Goal: Information Seeking & Learning: Learn about a topic

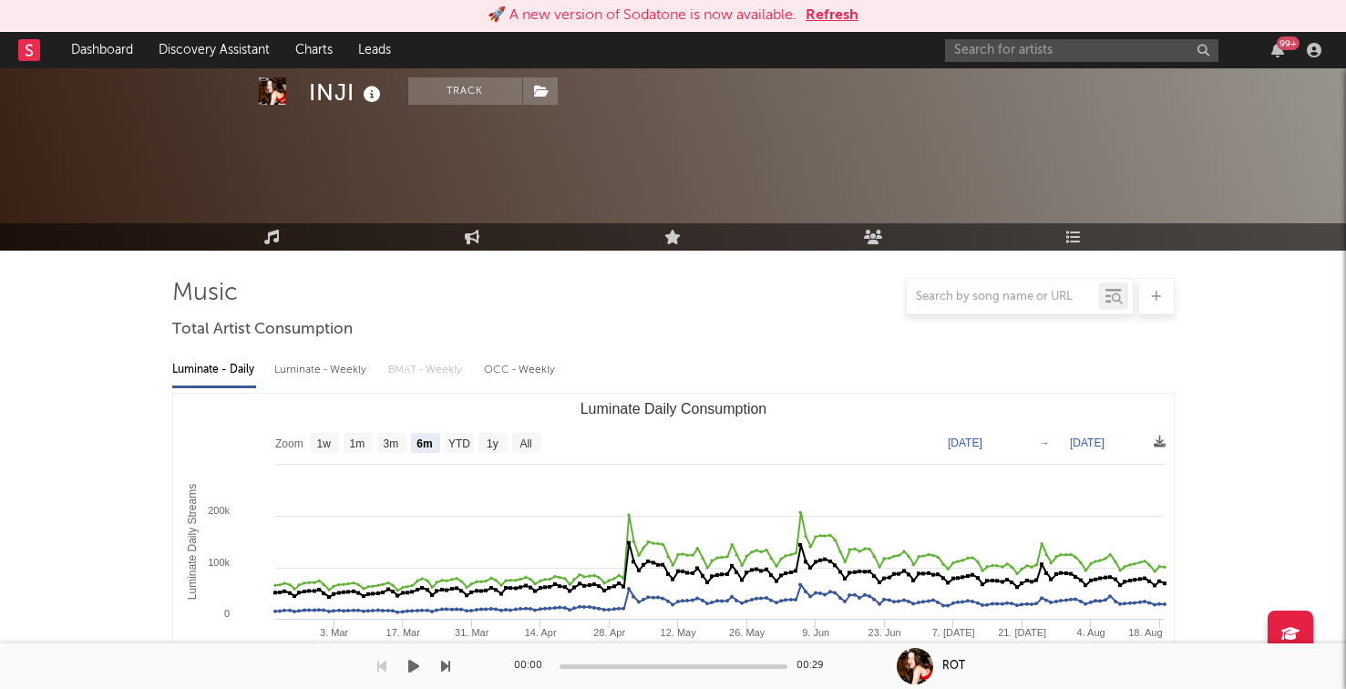
select select "6m"
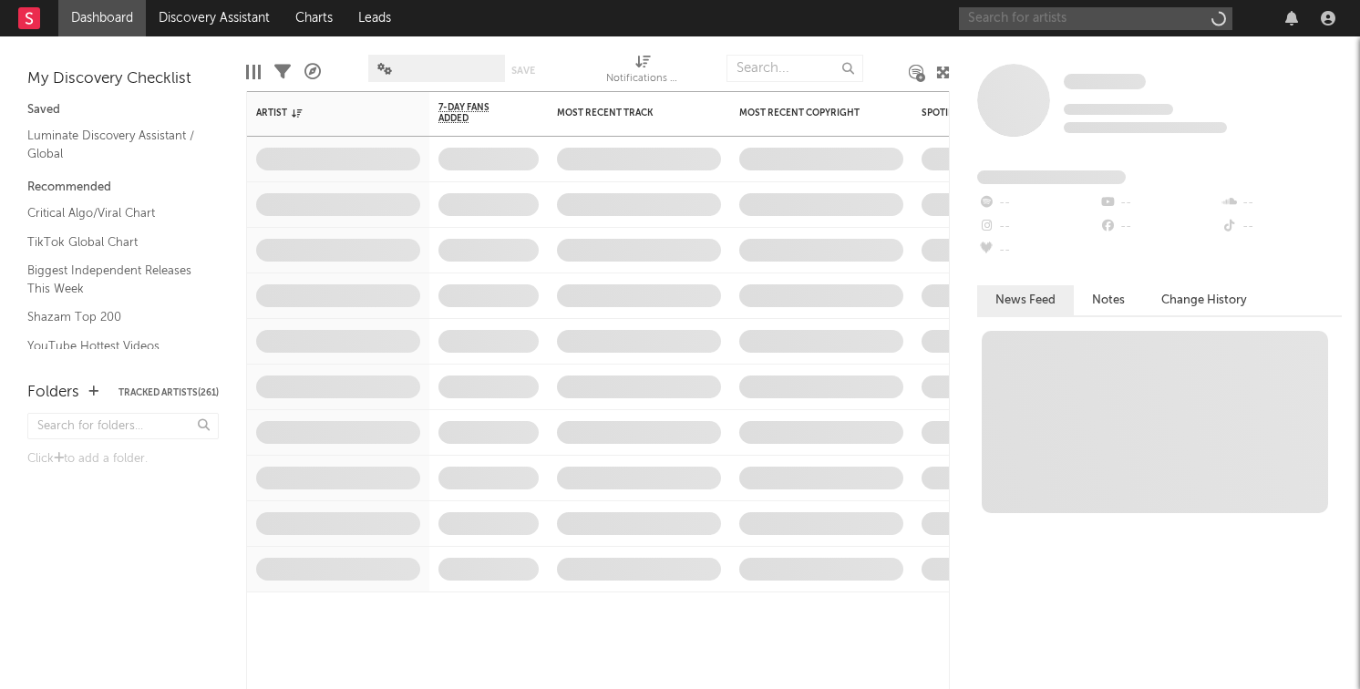
click at [980, 16] on input "text" at bounding box center [1095, 18] width 273 height 23
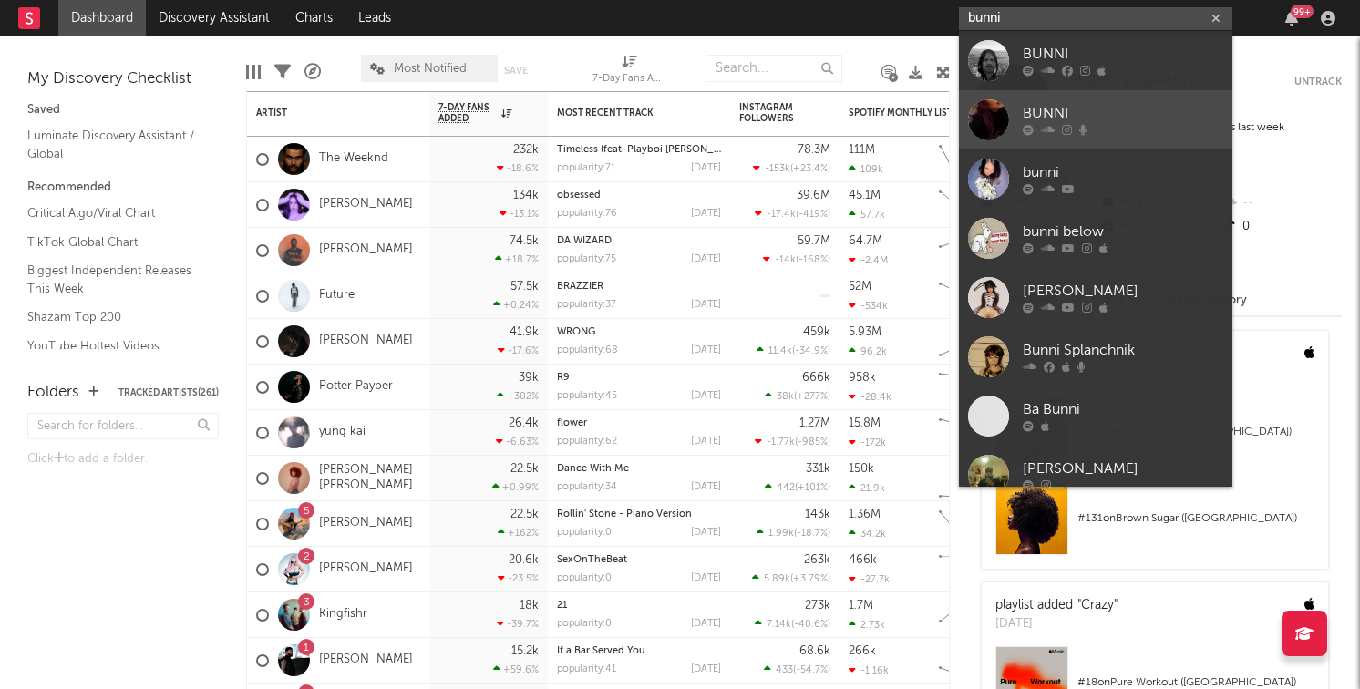
type input "bunni"
click at [1083, 115] on div "BUNNI" at bounding box center [1122, 114] width 200 height 22
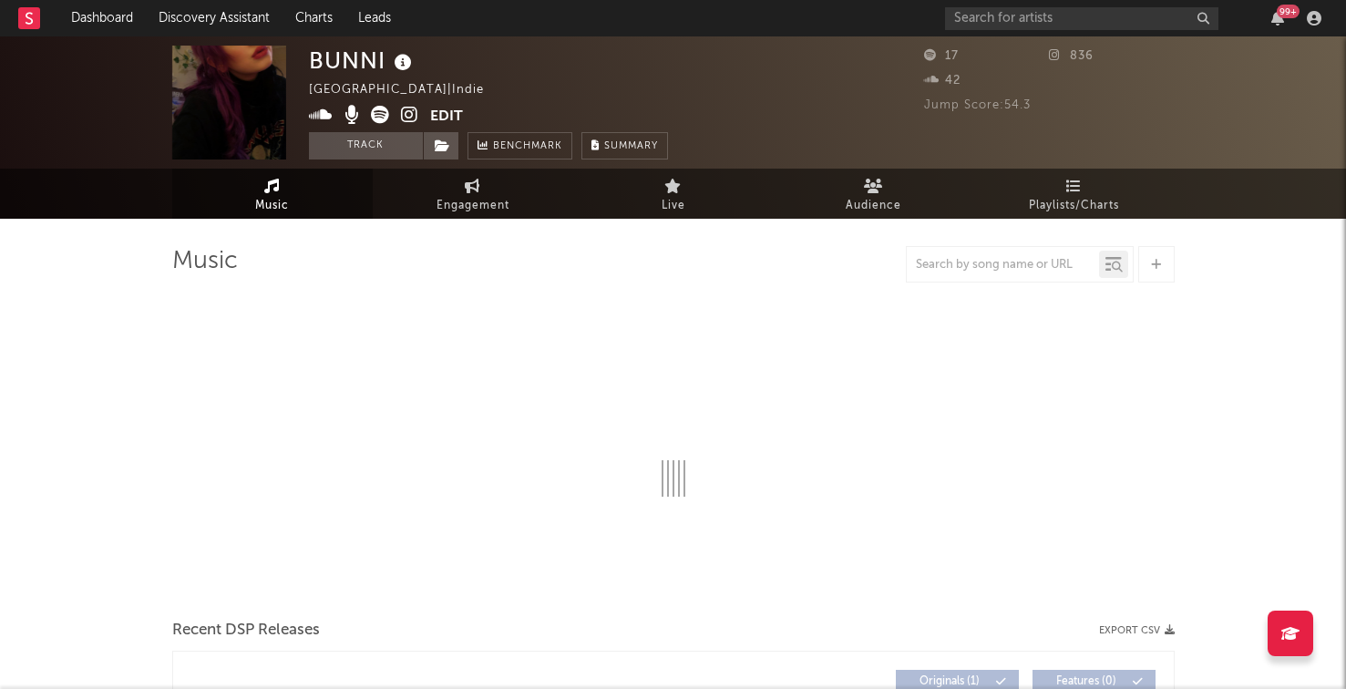
select select "6m"
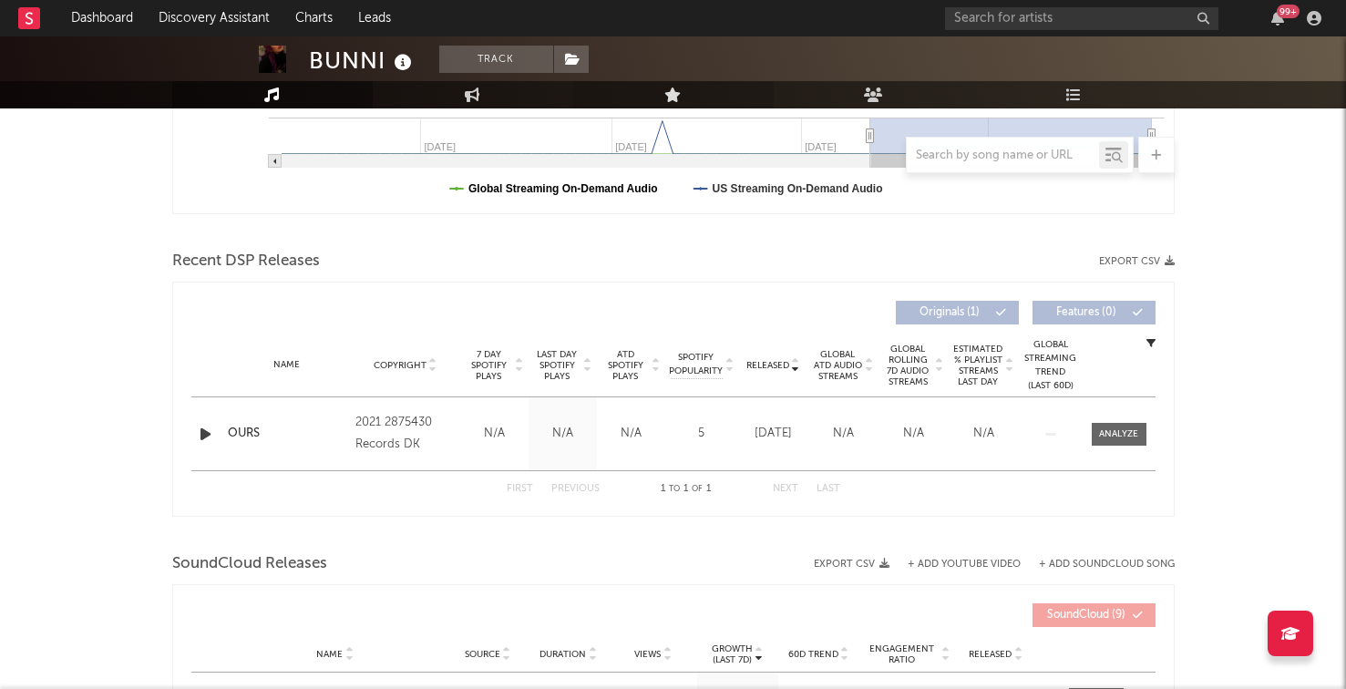
scroll to position [515, 0]
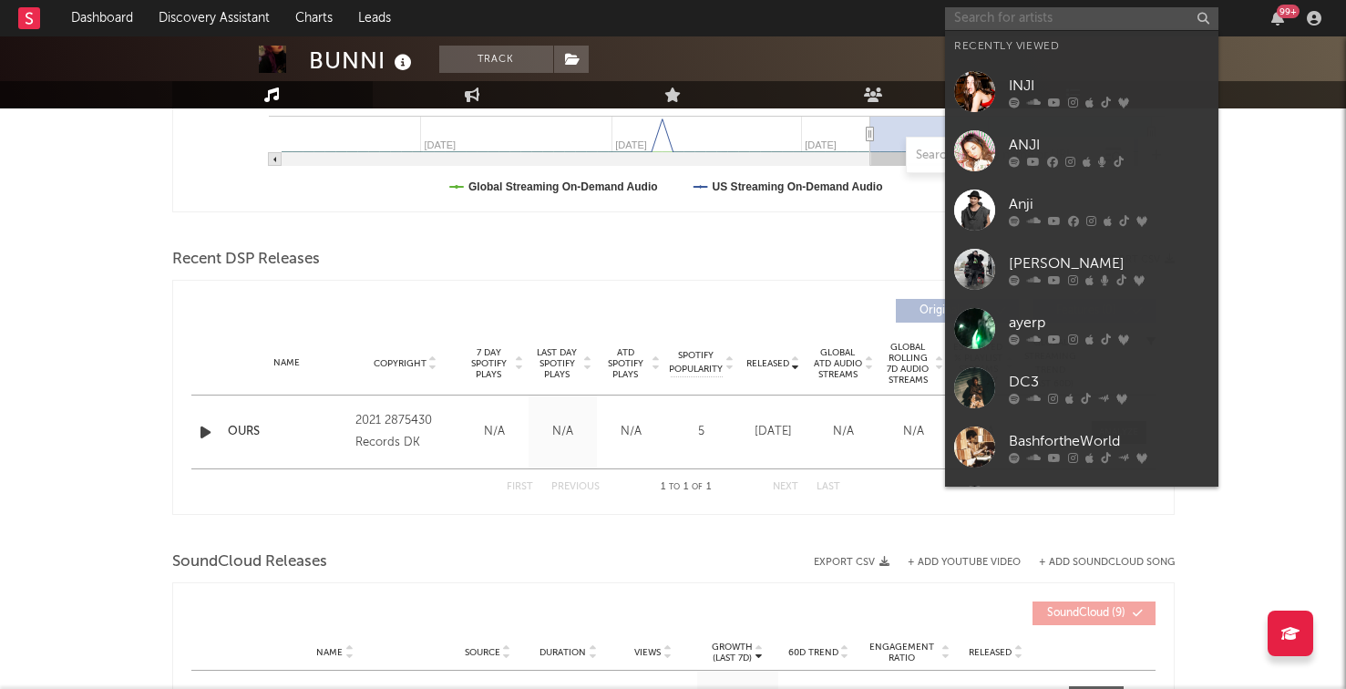
click at [1083, 25] on input "text" at bounding box center [1081, 18] width 273 height 23
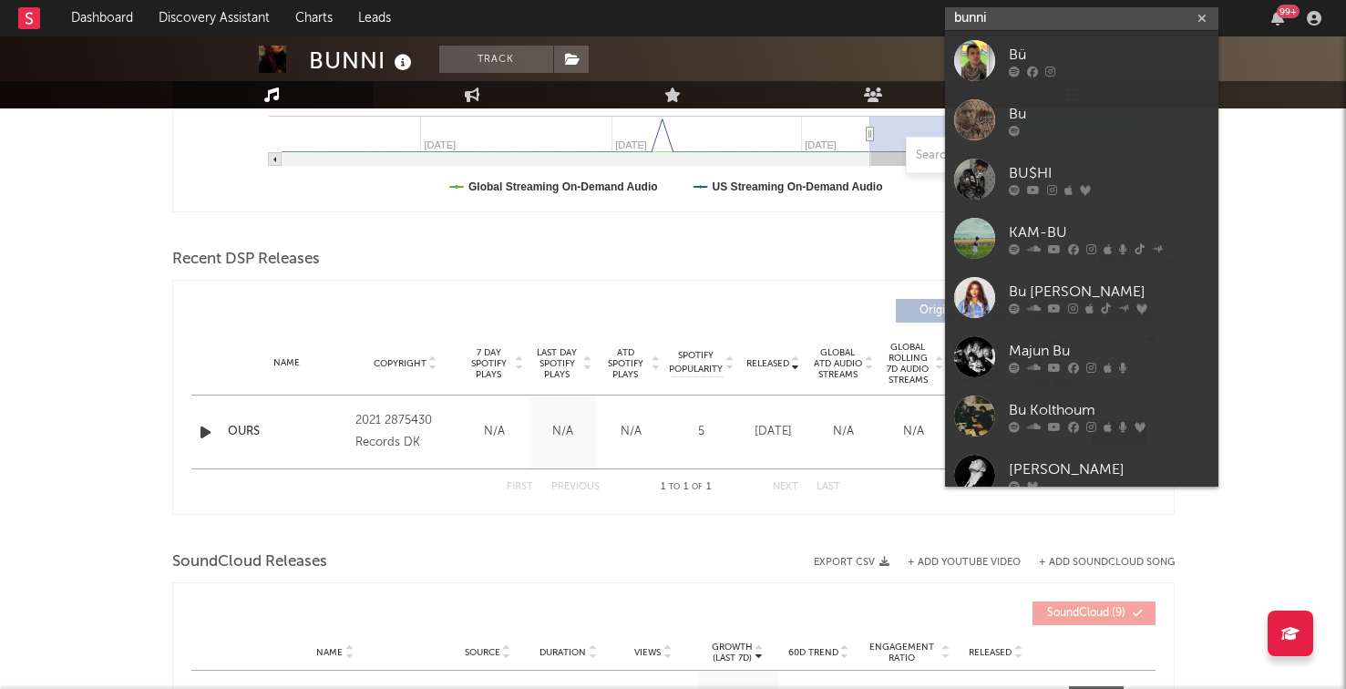
click at [1023, 23] on input "bunni" at bounding box center [1081, 18] width 273 height 23
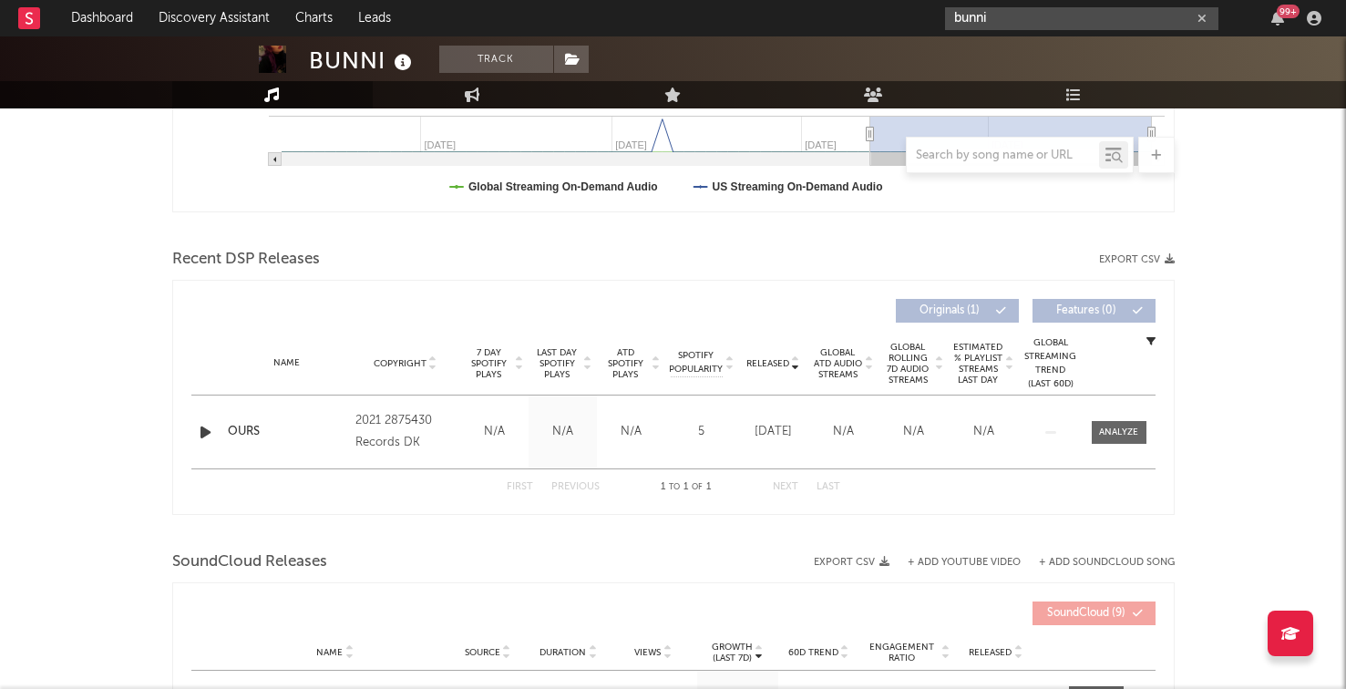
drag, startPoint x: 1002, startPoint y: 5, endPoint x: 847, endPoint y: 6, distance: 154.9
click at [847, 6] on nav "Dashboard Discovery Assistant Charts Leads bunni 99 +" at bounding box center [673, 18] width 1346 height 36
paste input "https://open.spotify.com/artist/6mx3Y8XNLPaS2pjJbQFq3W"
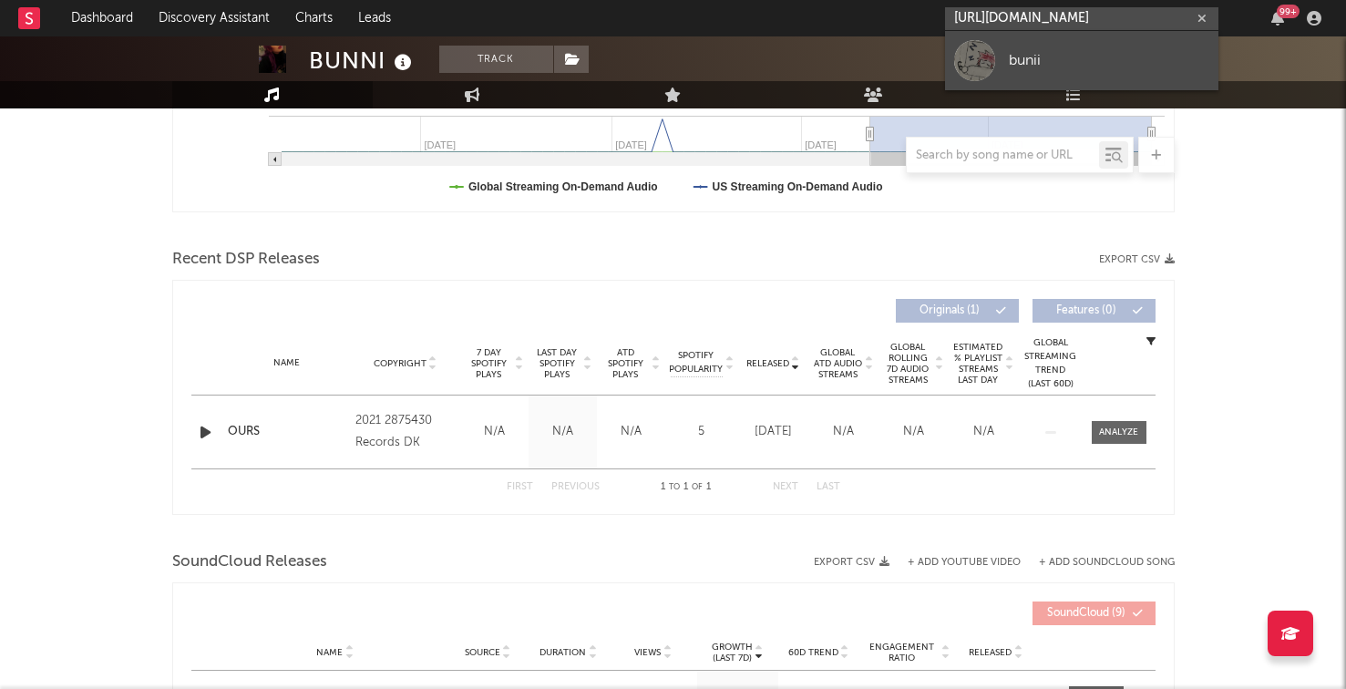
type input "https://open.spotify.com/artist/6mx3Y8XNLPaS2pjJbQFq3W"
click at [1030, 77] on link "bunii" at bounding box center [1081, 60] width 273 height 59
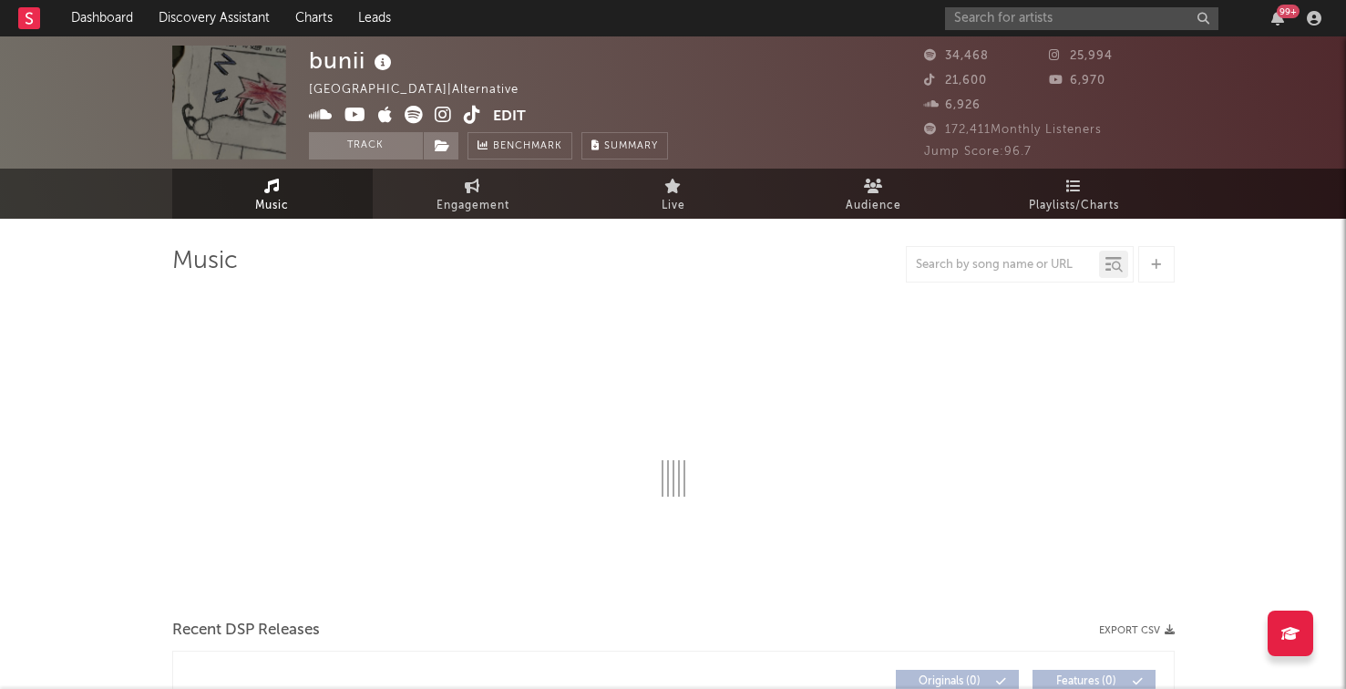
select select "6m"
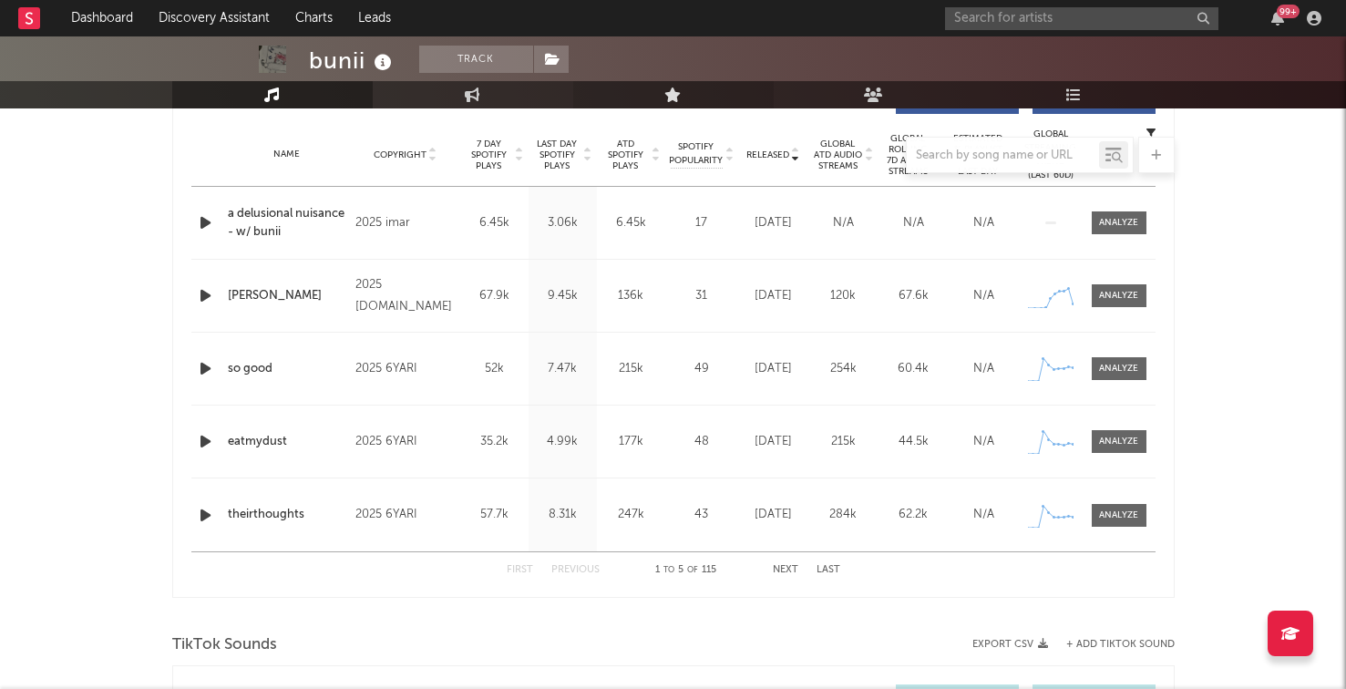
scroll to position [690, 0]
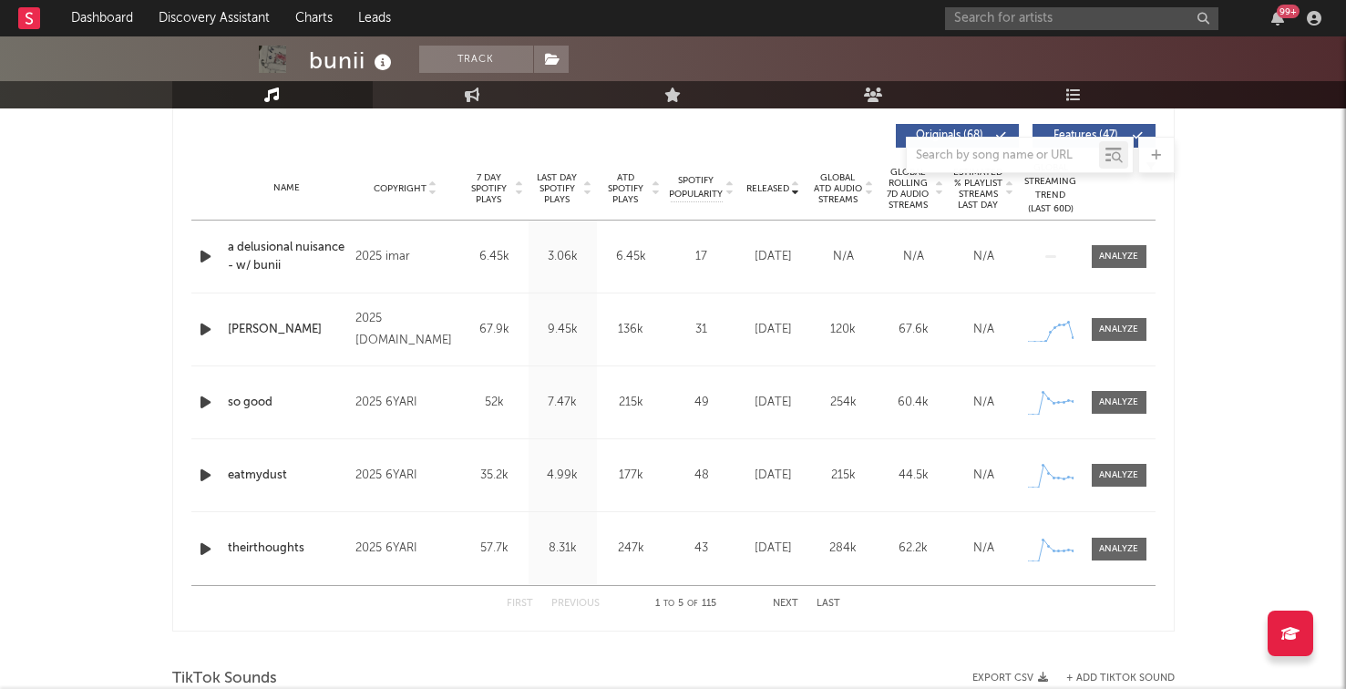
click at [787, 607] on button "Next" at bounding box center [786, 604] width 26 height 10
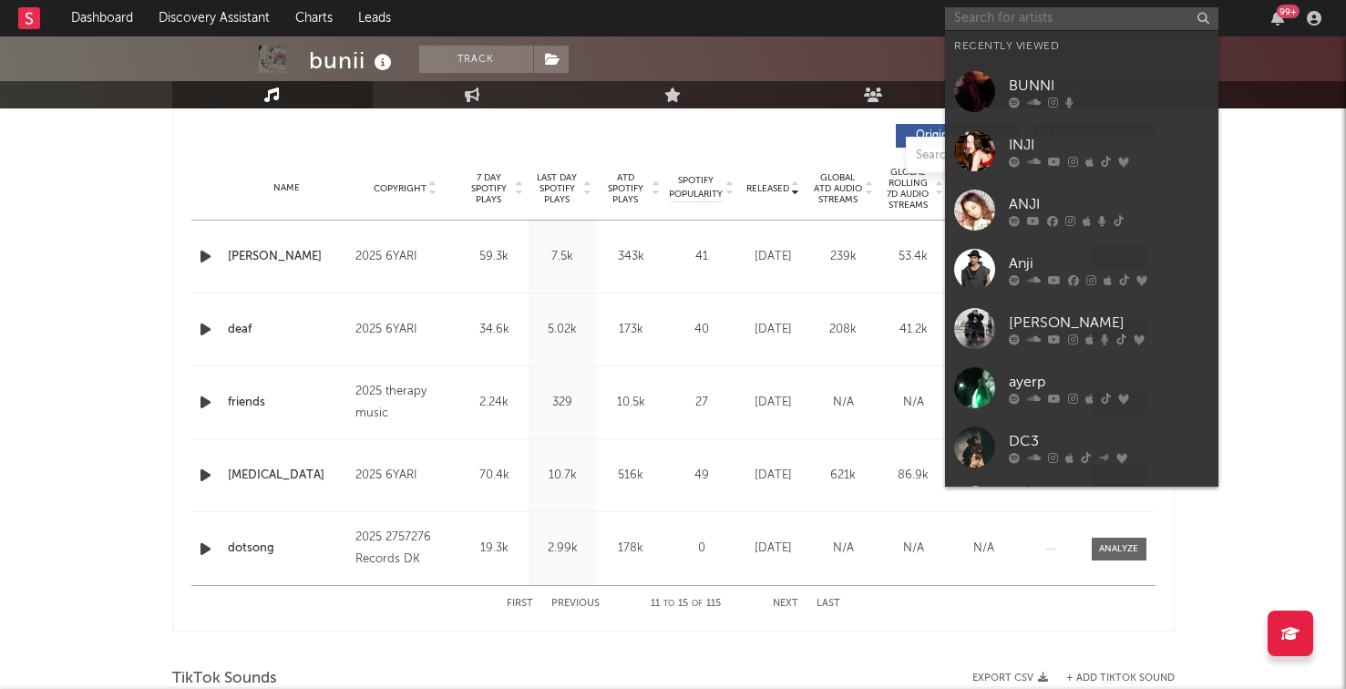
click at [982, 21] on input "text" at bounding box center [1081, 18] width 273 height 23
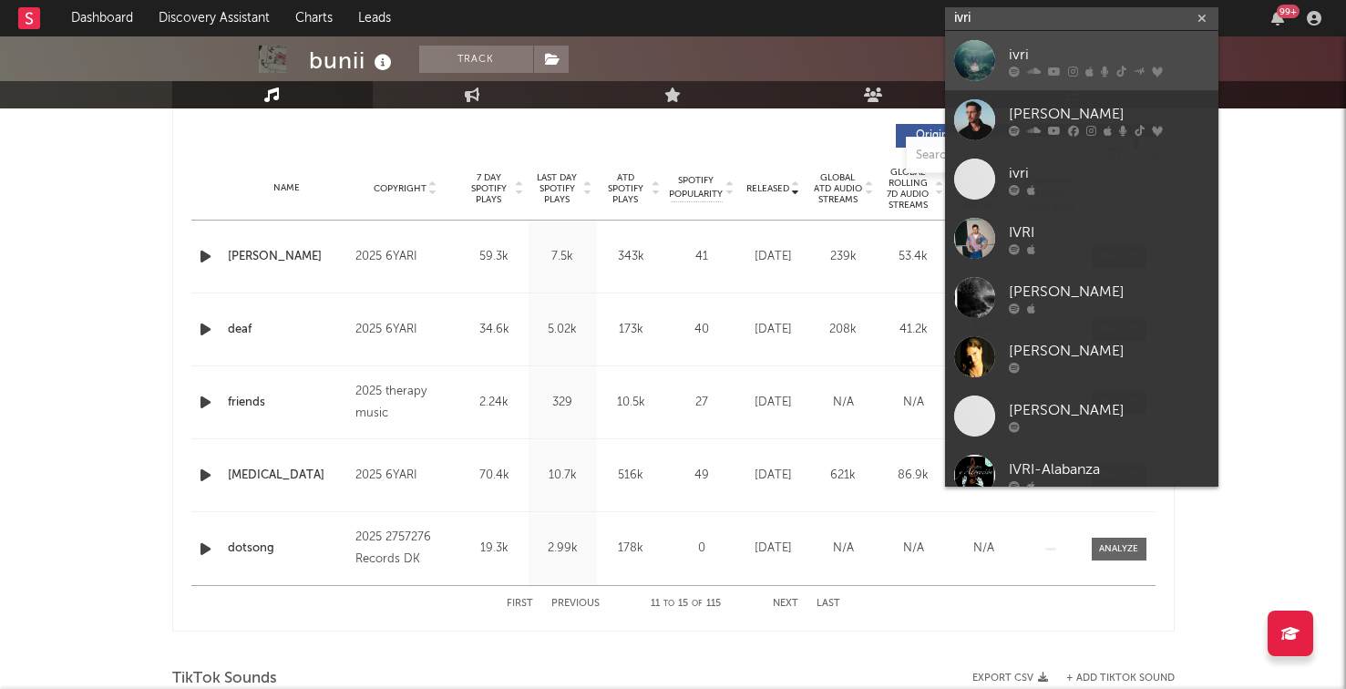
type input "ivri"
click at [997, 56] on link "ivri" at bounding box center [1081, 60] width 273 height 59
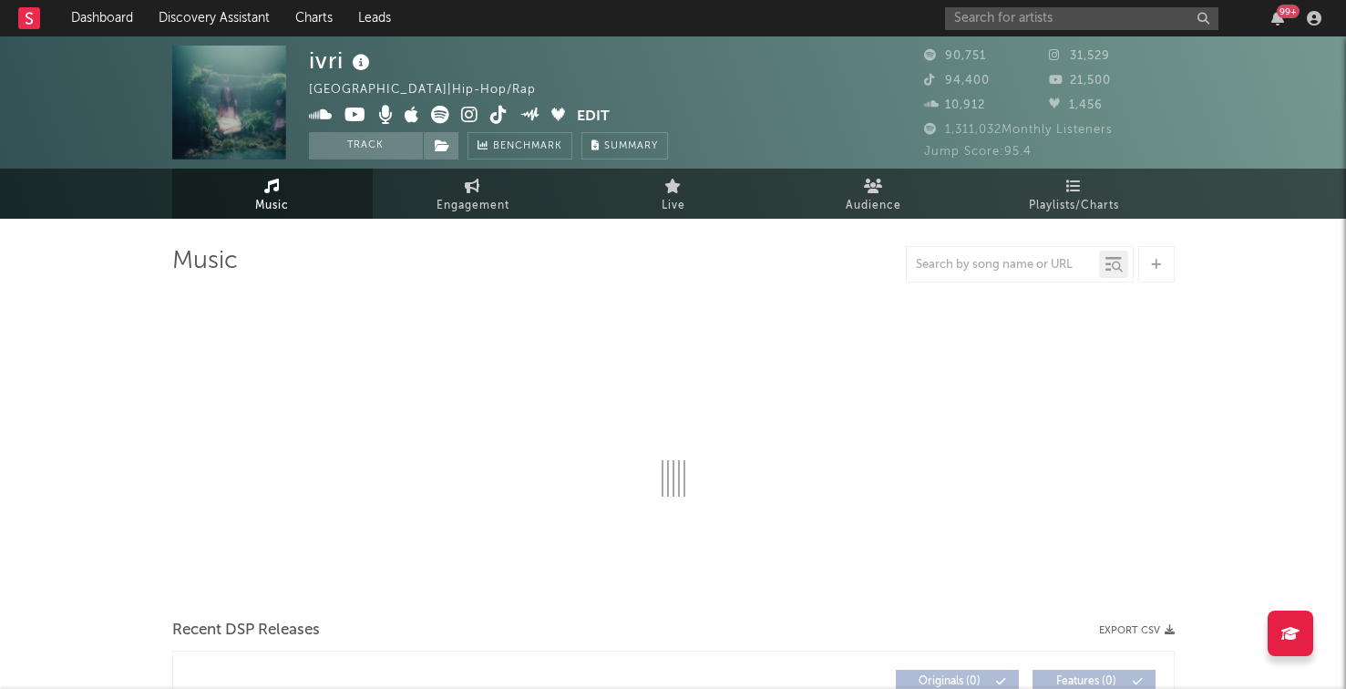
select select "6m"
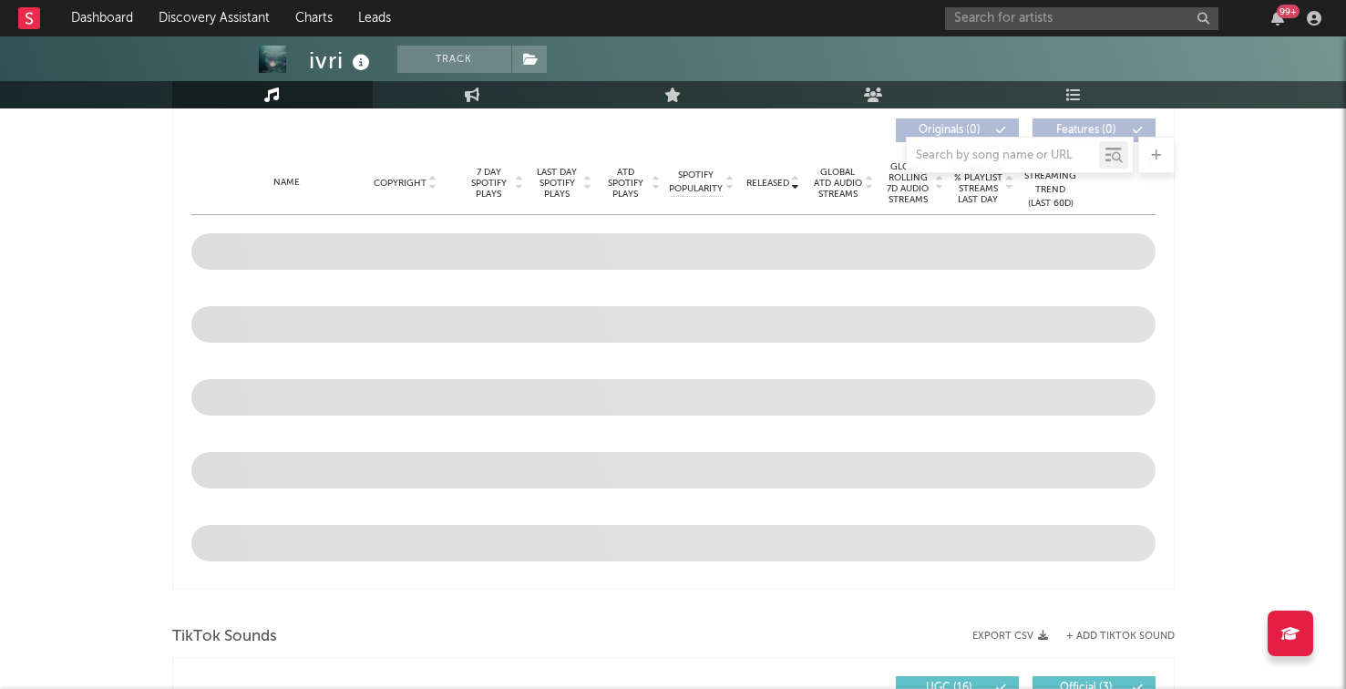
scroll to position [710, 0]
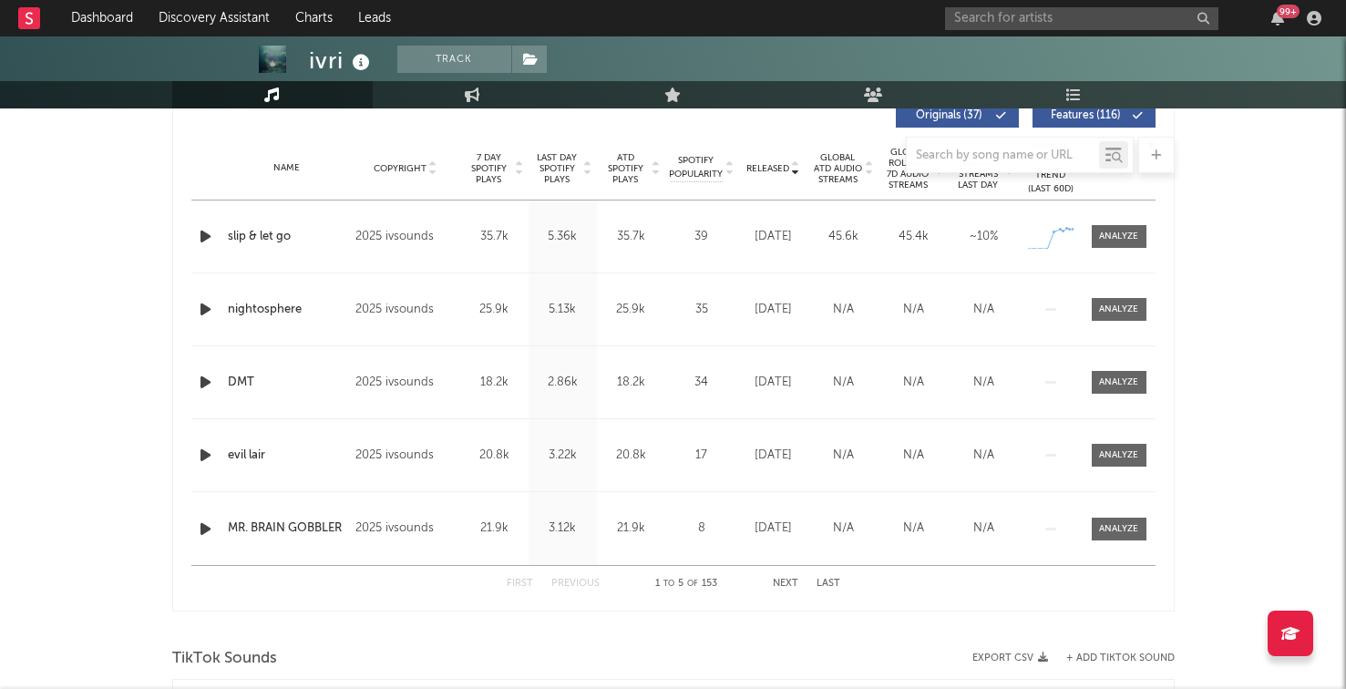
click at [794, 579] on button "Next" at bounding box center [786, 584] width 26 height 10
click at [588, 583] on button "Previous" at bounding box center [575, 584] width 48 height 10
click at [552, 168] on div at bounding box center [673, 155] width 1002 height 36
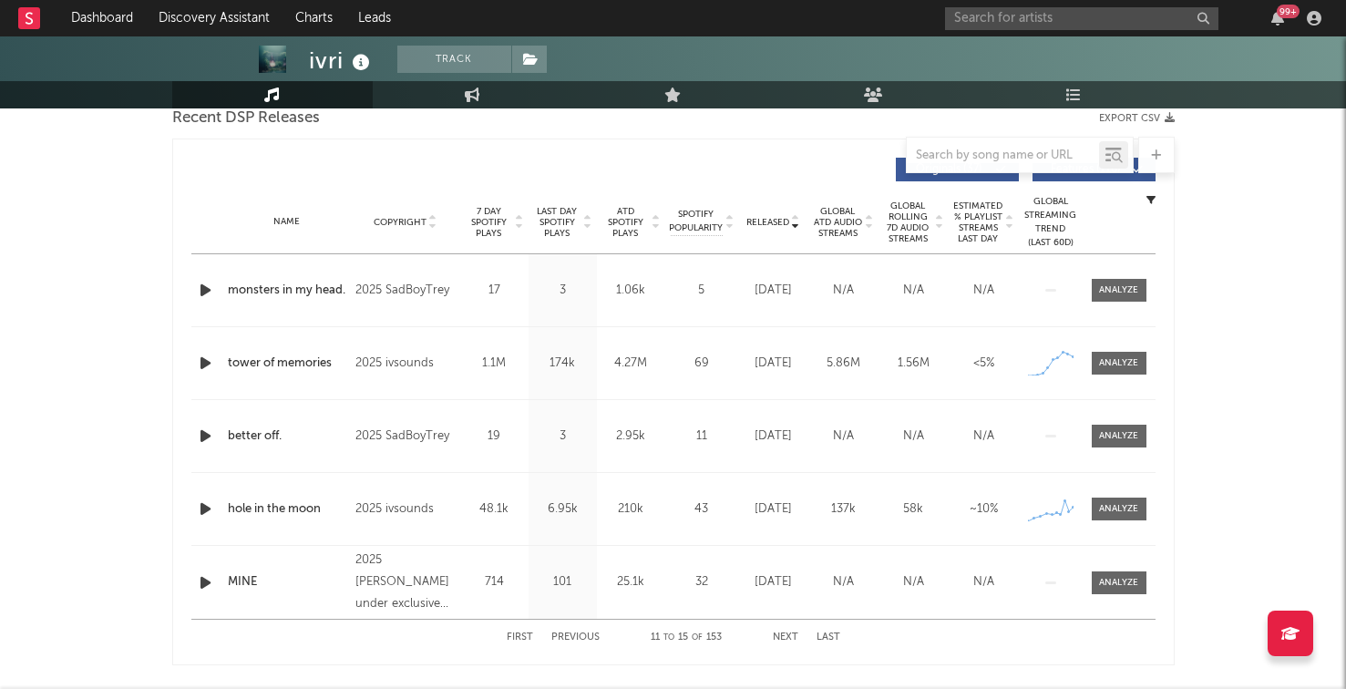
scroll to position [597, 0]
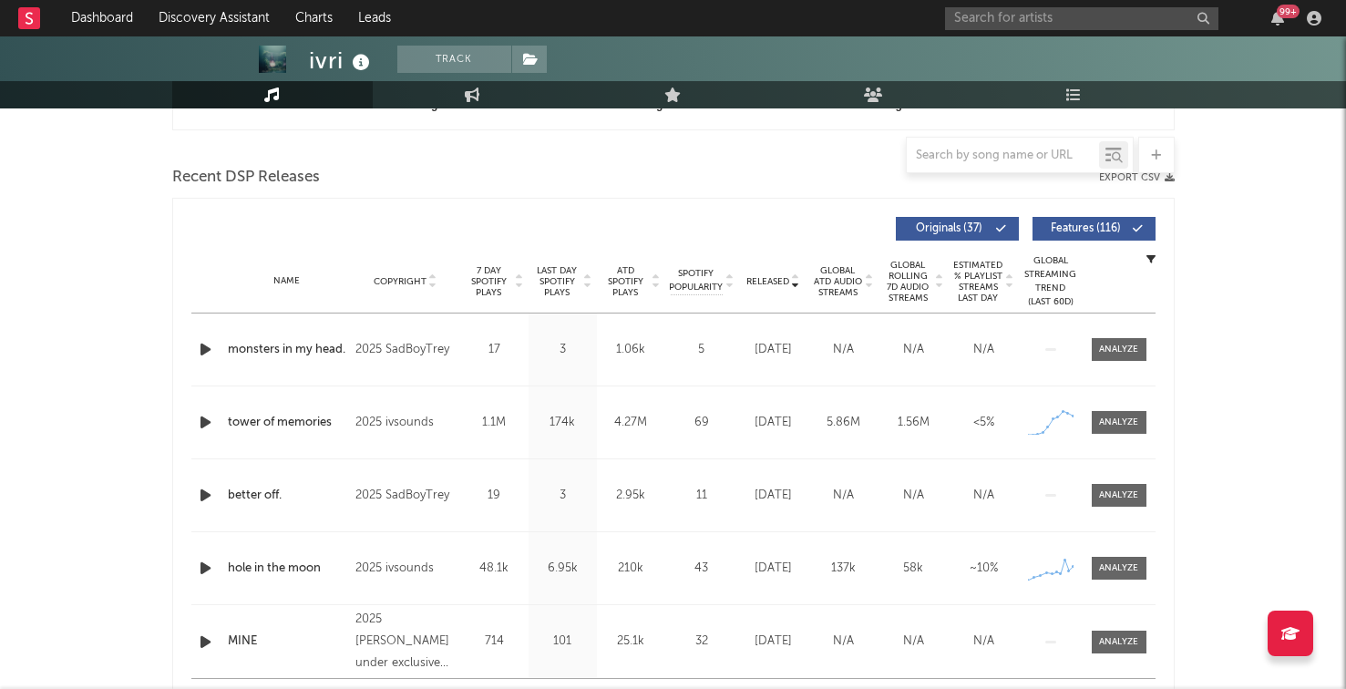
click at [549, 282] on span "Last Day Spotify Plays" at bounding box center [557, 281] width 48 height 33
